Goal: Information Seeking & Learning: Learn about a topic

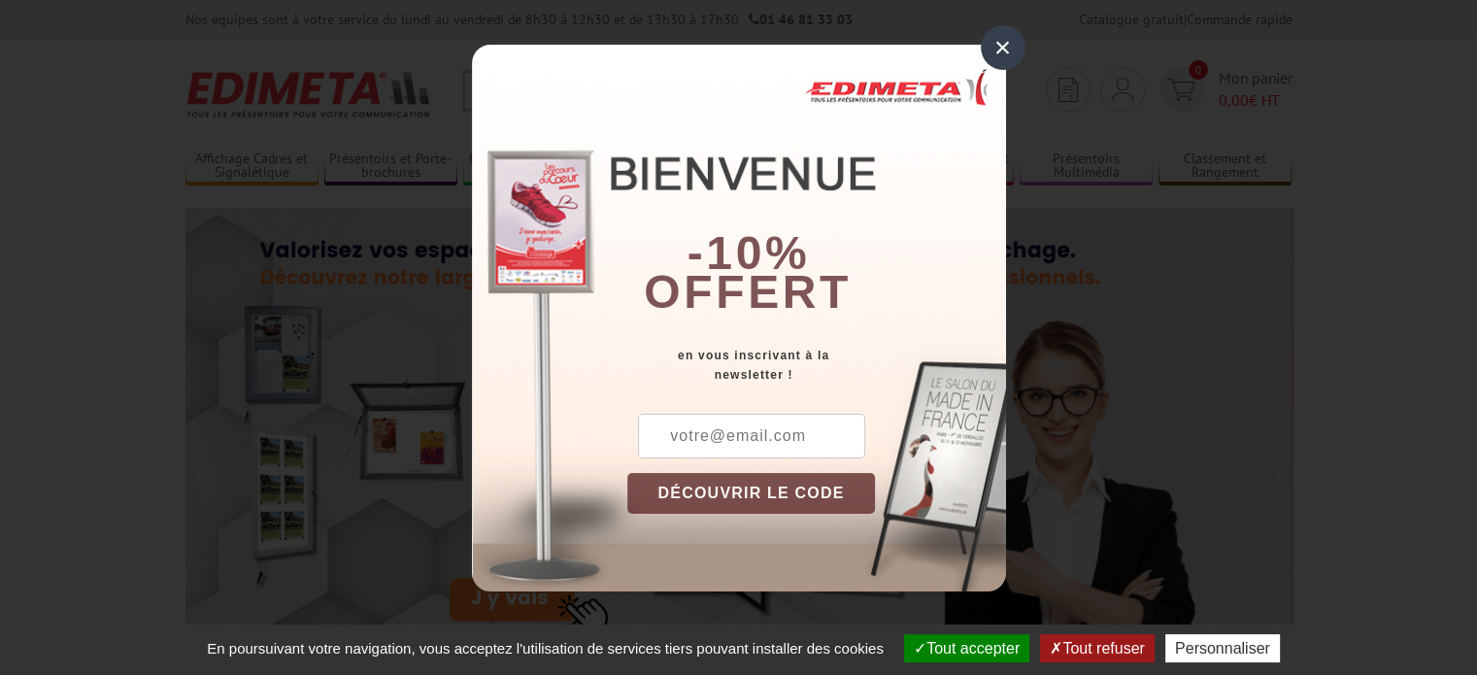
click at [1002, 50] on div "×" at bounding box center [1003, 47] width 45 height 45
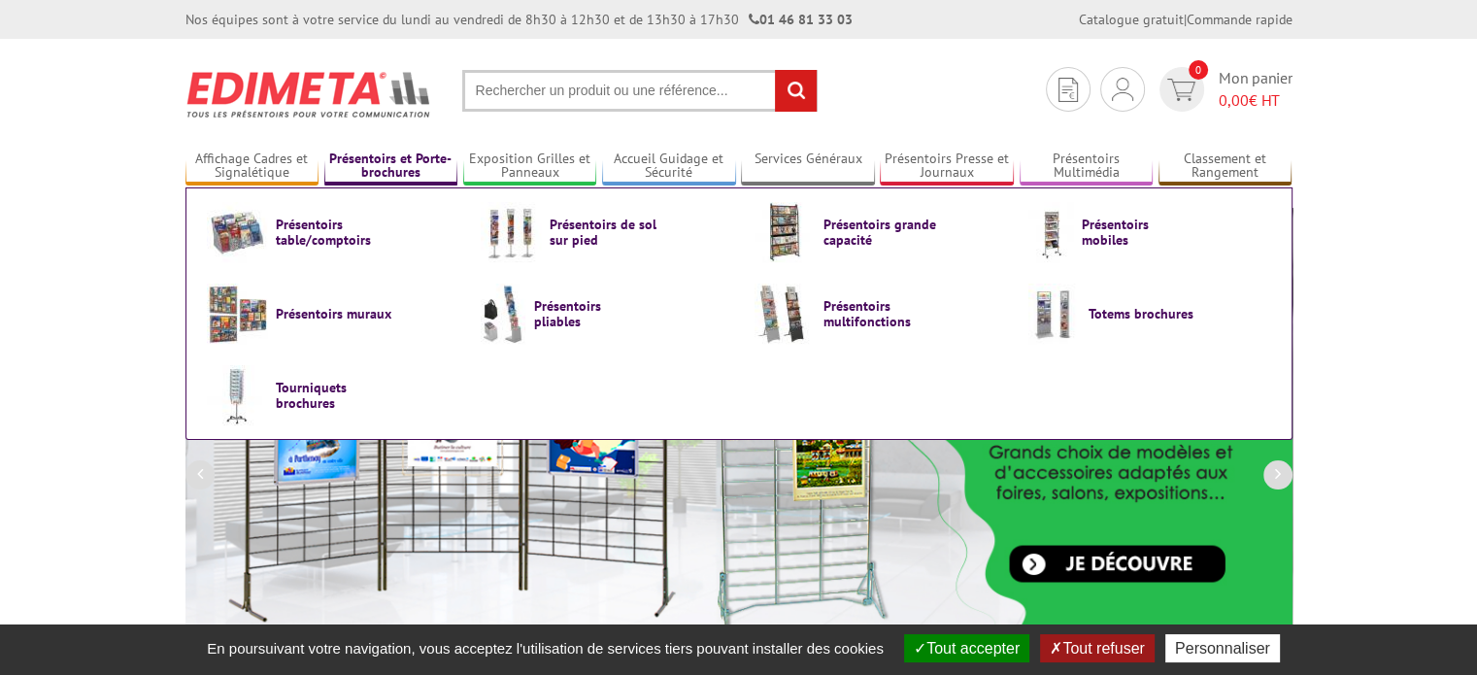
click at [402, 171] on link "Présentoirs et Porte-brochures" at bounding box center [391, 167] width 134 height 32
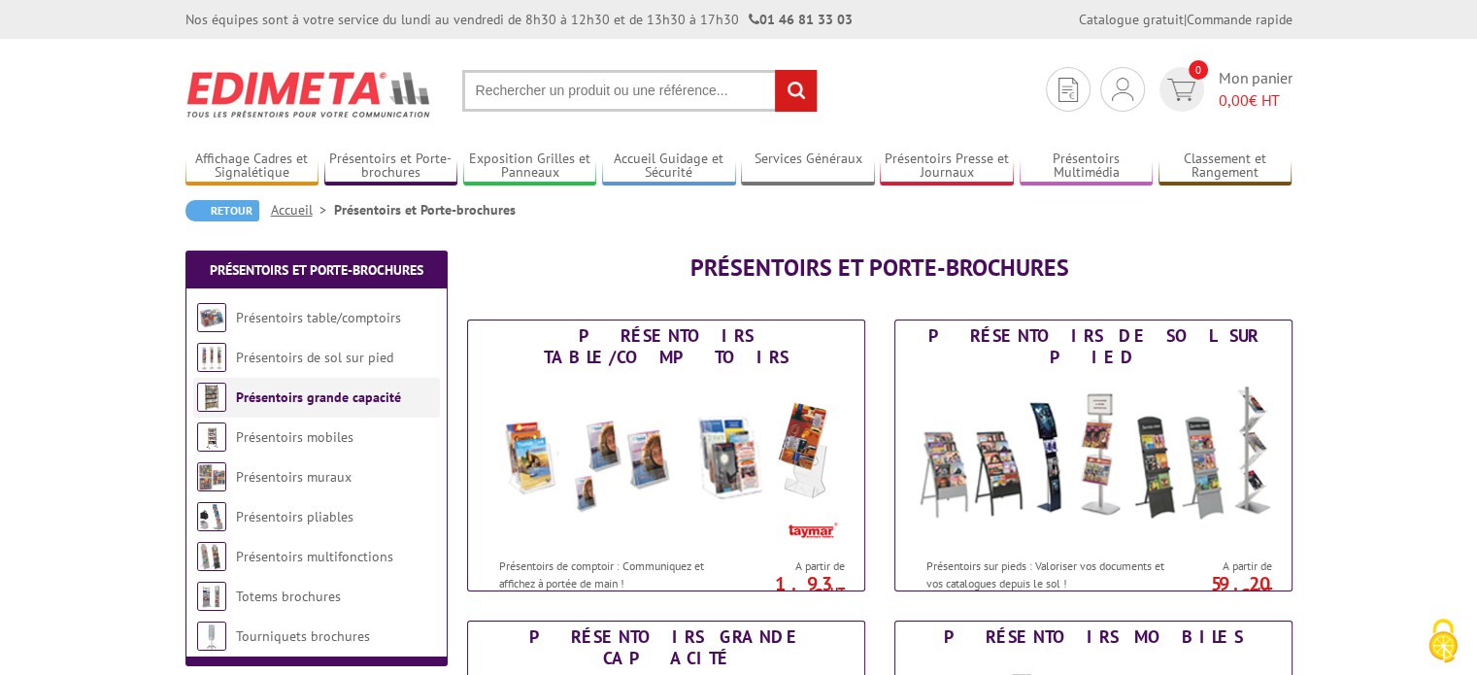
click at [349, 397] on link "Présentoirs grande capacité" at bounding box center [318, 396] width 165 height 17
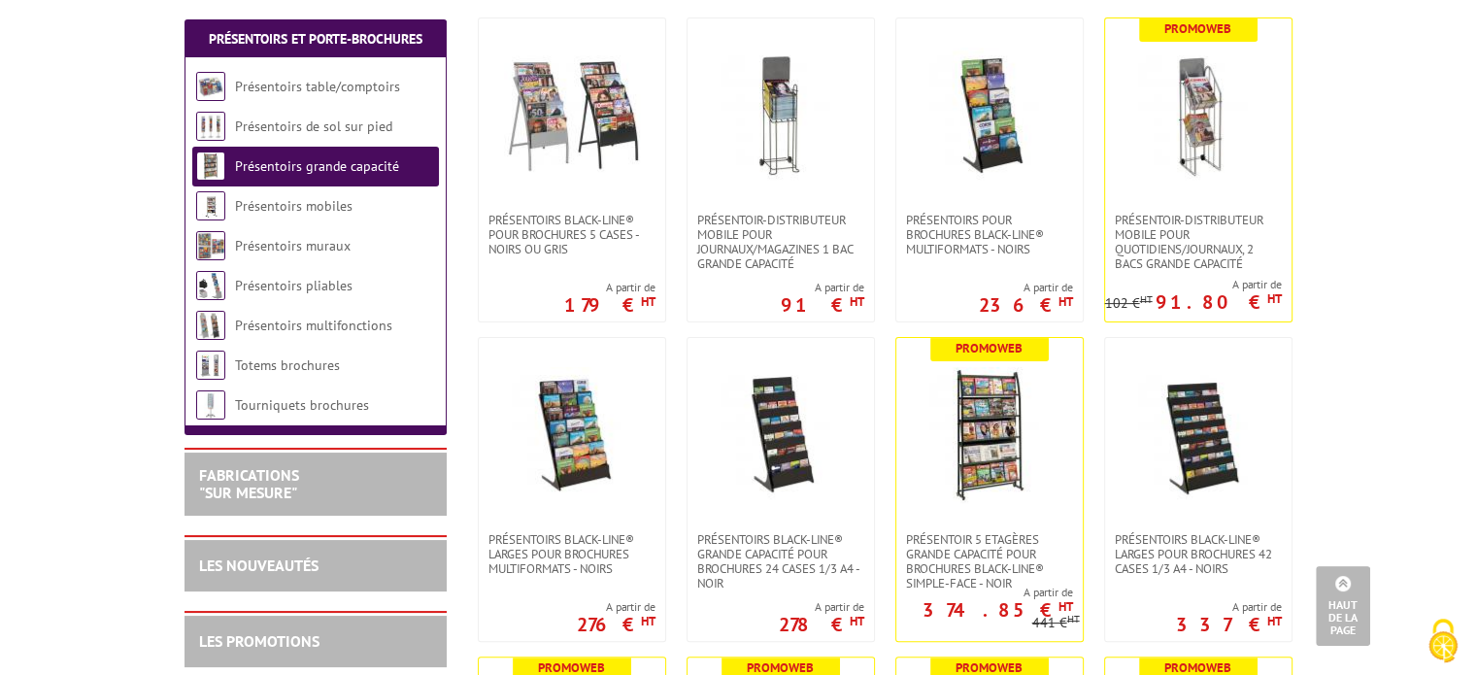
scroll to position [450, 0]
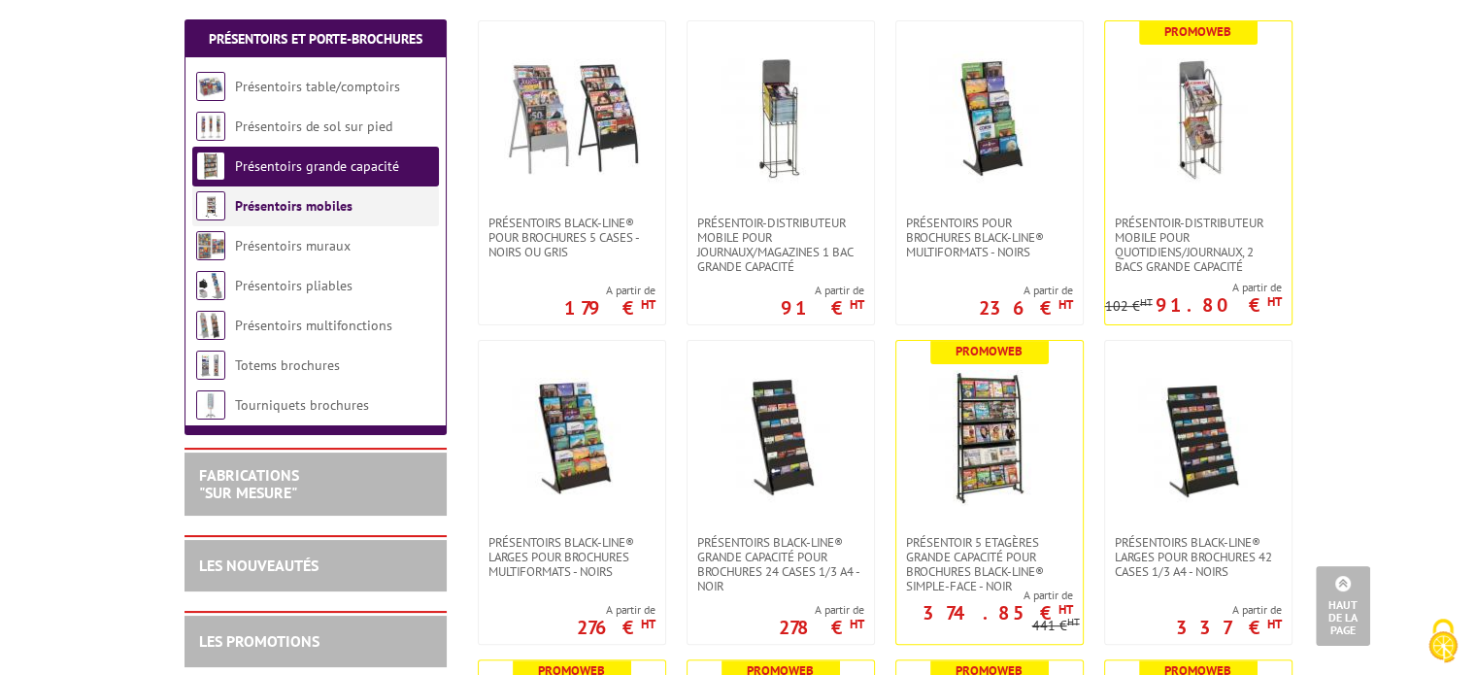
click at [330, 213] on link "Présentoirs mobiles" at bounding box center [293, 205] width 117 height 17
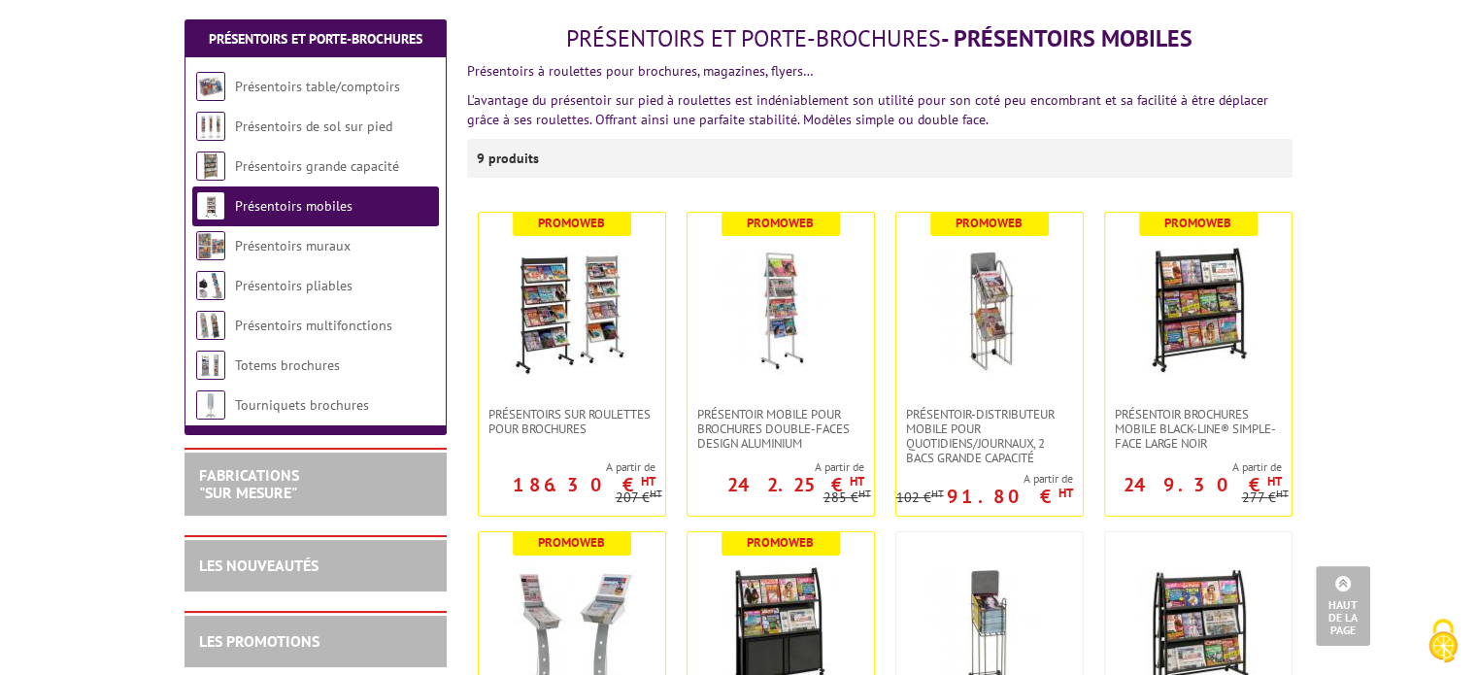
scroll to position [155, 0]
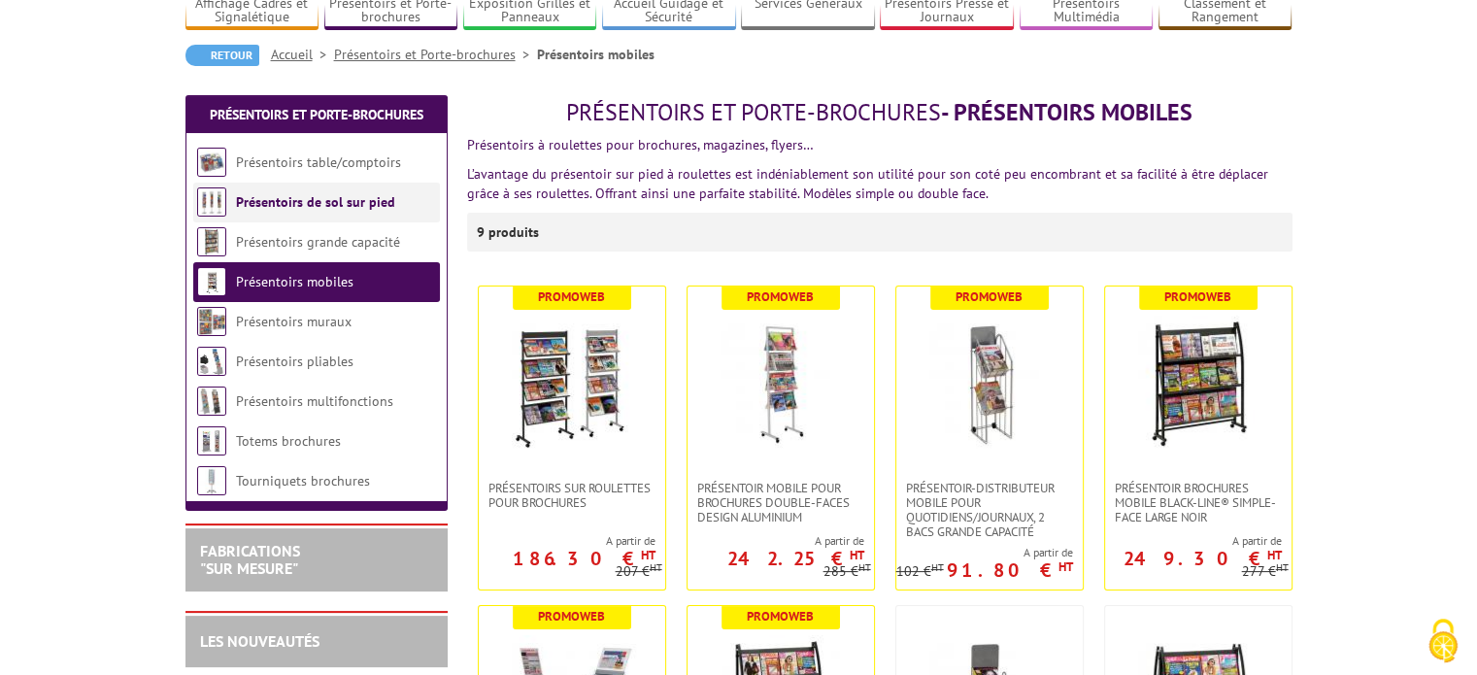
click at [370, 205] on link "Présentoirs de sol sur pied" at bounding box center [315, 201] width 159 height 17
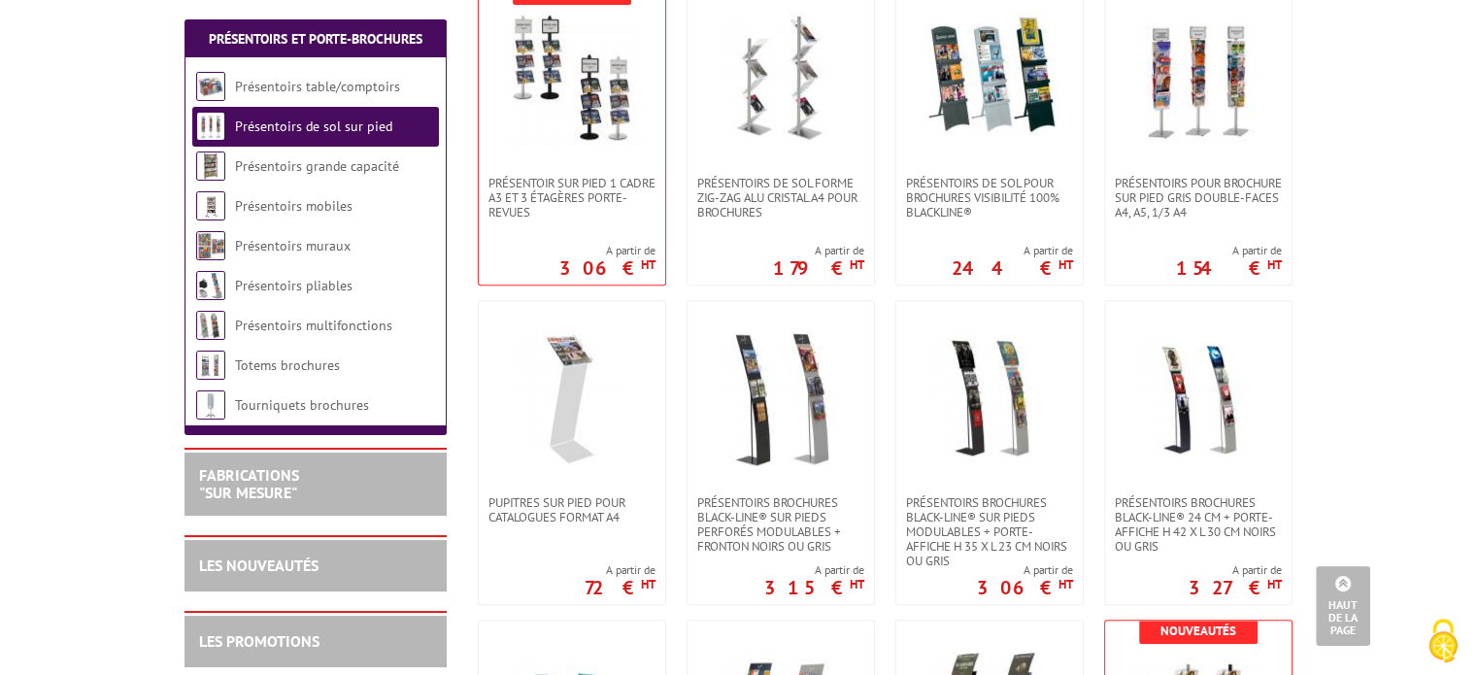
scroll to position [640, 0]
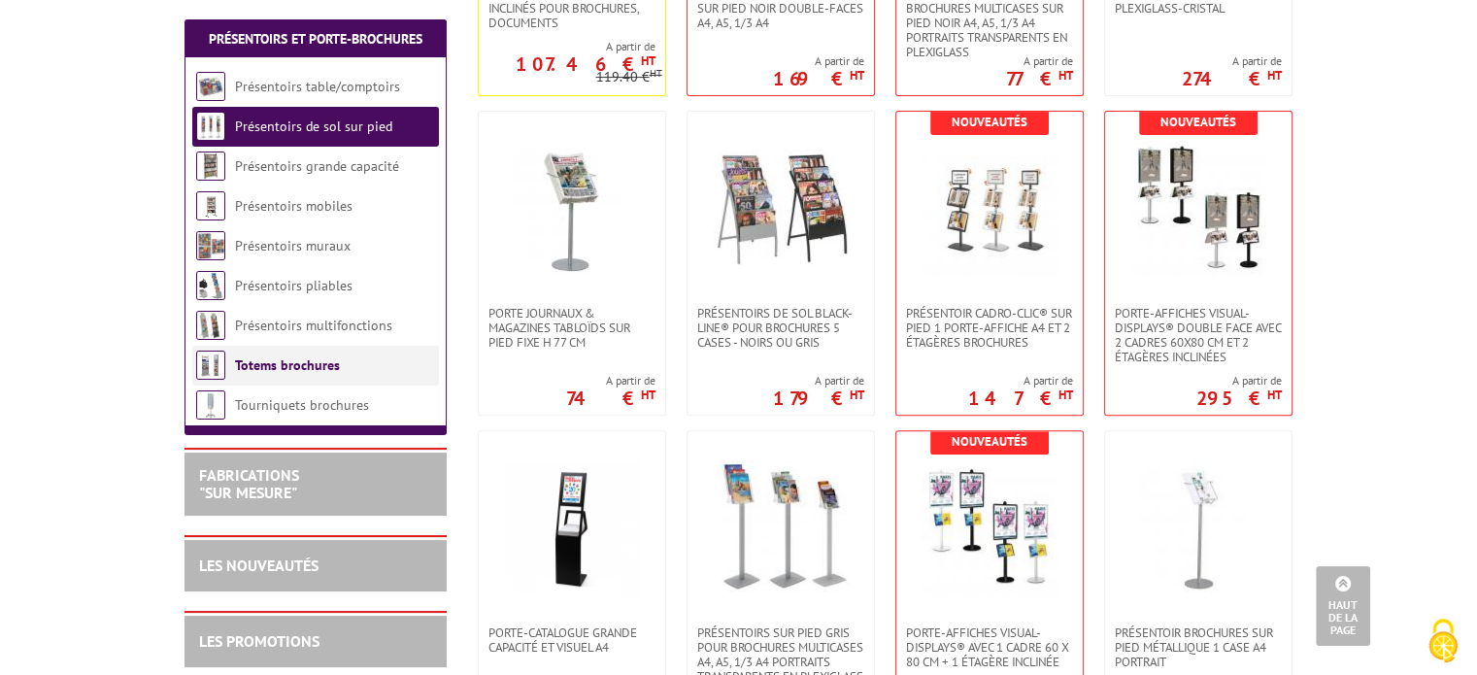
click at [313, 374] on link "Totems brochures" at bounding box center [287, 364] width 105 height 17
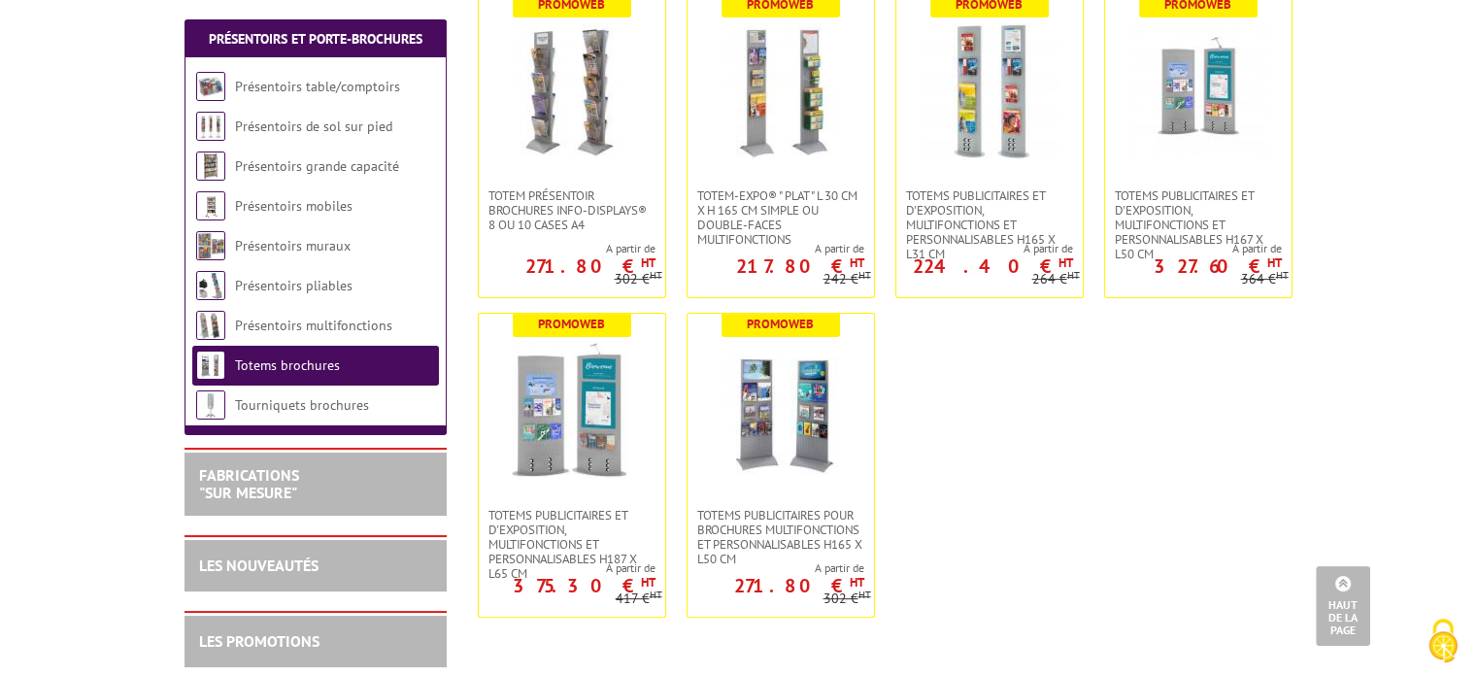
scroll to position [528, 0]
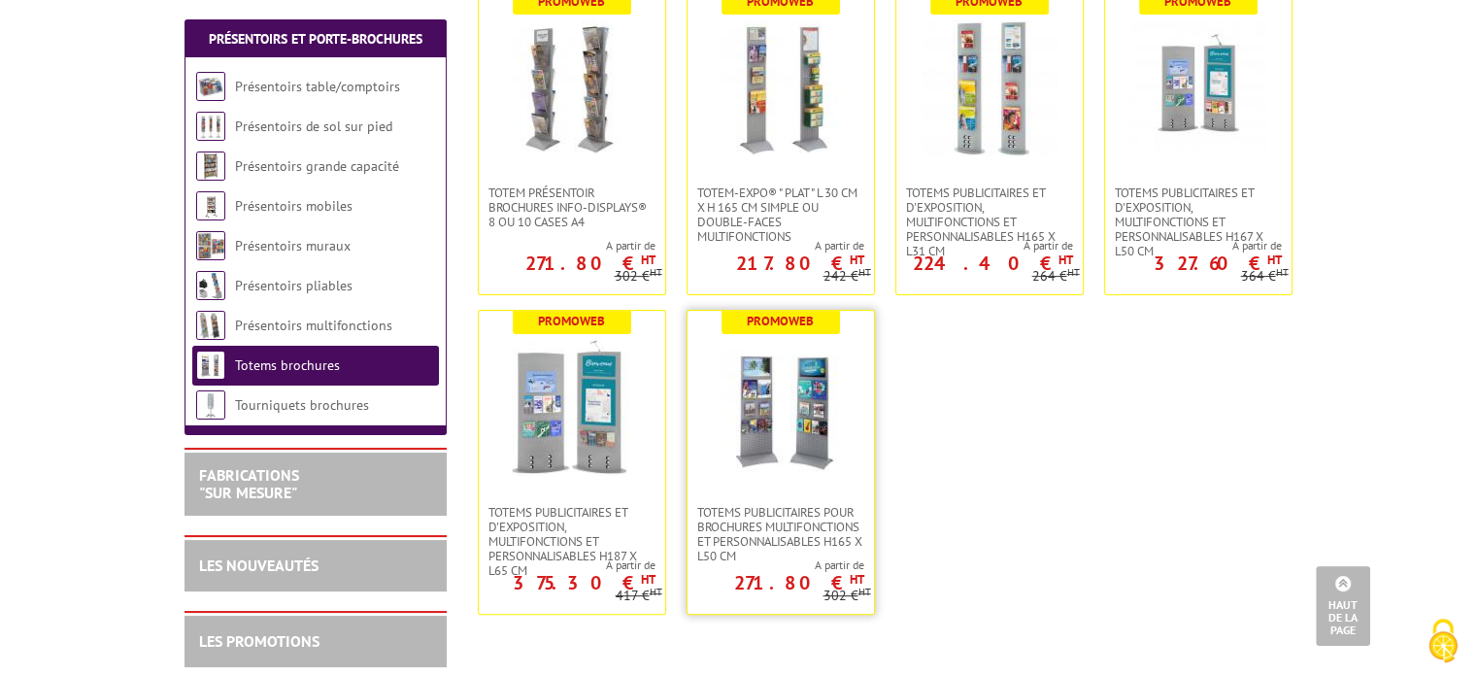
click at [823, 395] on img at bounding box center [781, 408] width 136 height 136
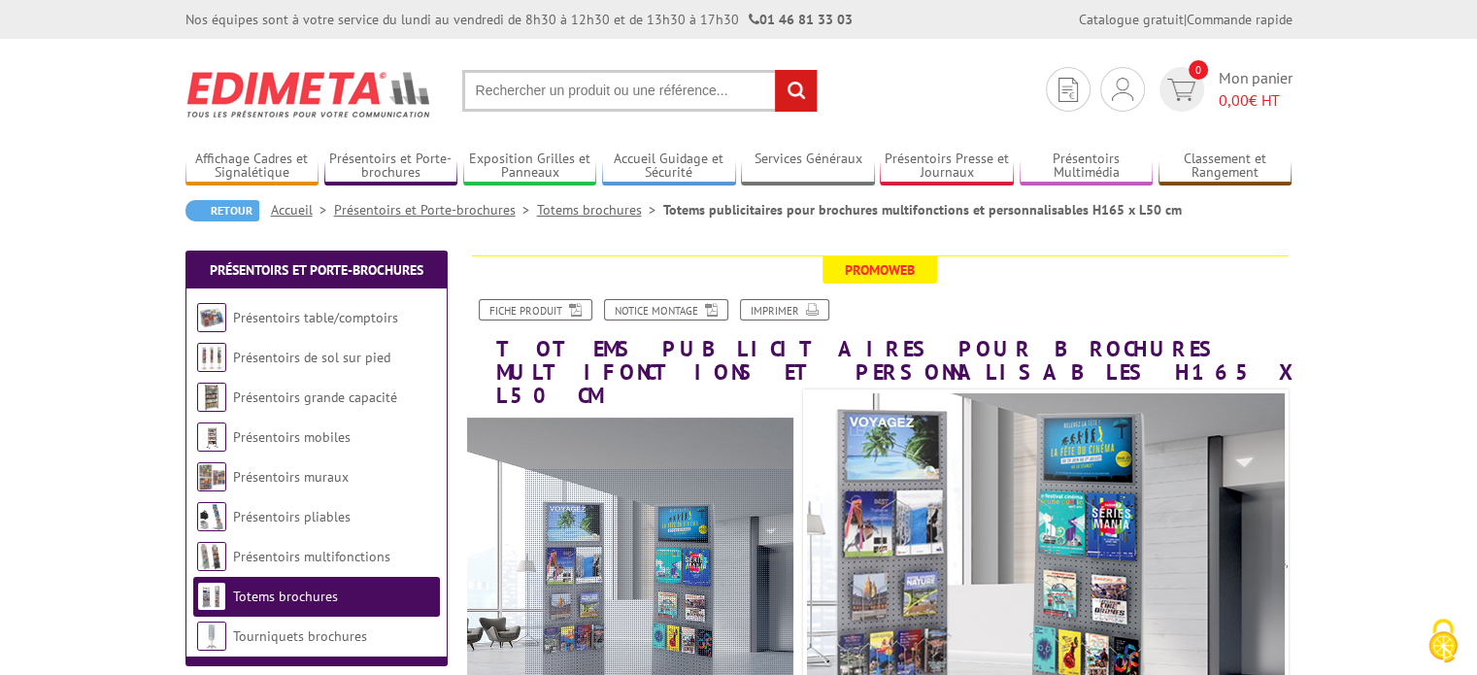
click at [685, 576] on div at bounding box center [659, 576] width 268 height 214
